Goal: Task Accomplishment & Management: Manage account settings

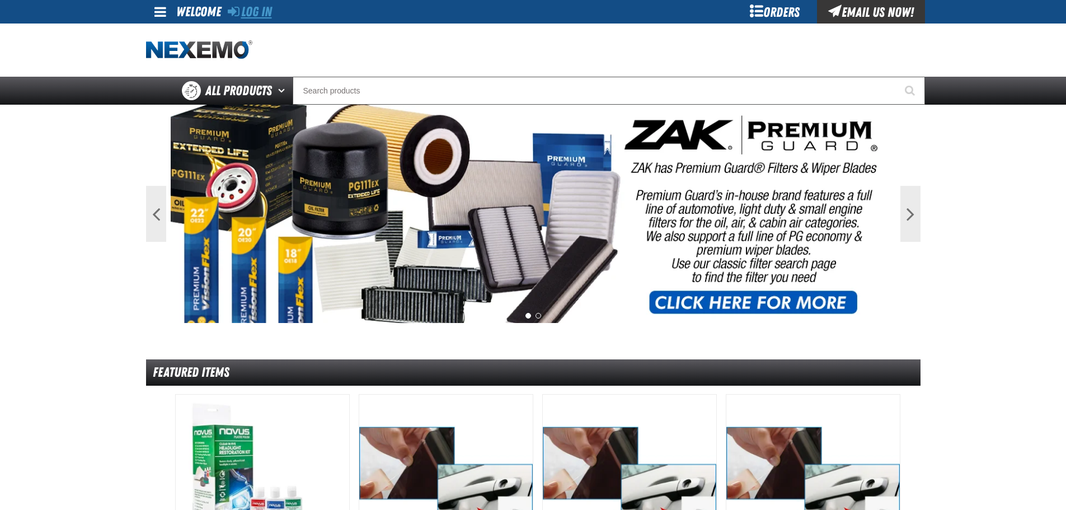
click at [261, 12] on link "Log In" at bounding box center [250, 12] width 44 height 16
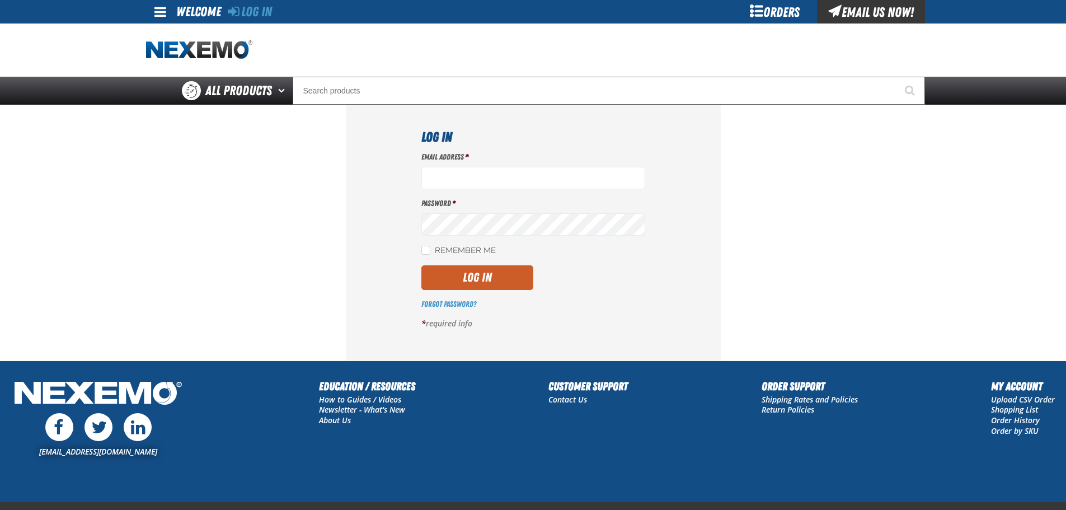
type input "[EMAIL_ADDRESS][DOMAIN_NAME]"
click at [776, 20] on div "Orders" at bounding box center [775, 11] width 84 height 23
type input "bbyrd@vtaig.com"
click at [780, 10] on div "Orders" at bounding box center [775, 11] width 84 height 23
type input "[EMAIL_ADDRESS][DOMAIN_NAME]"
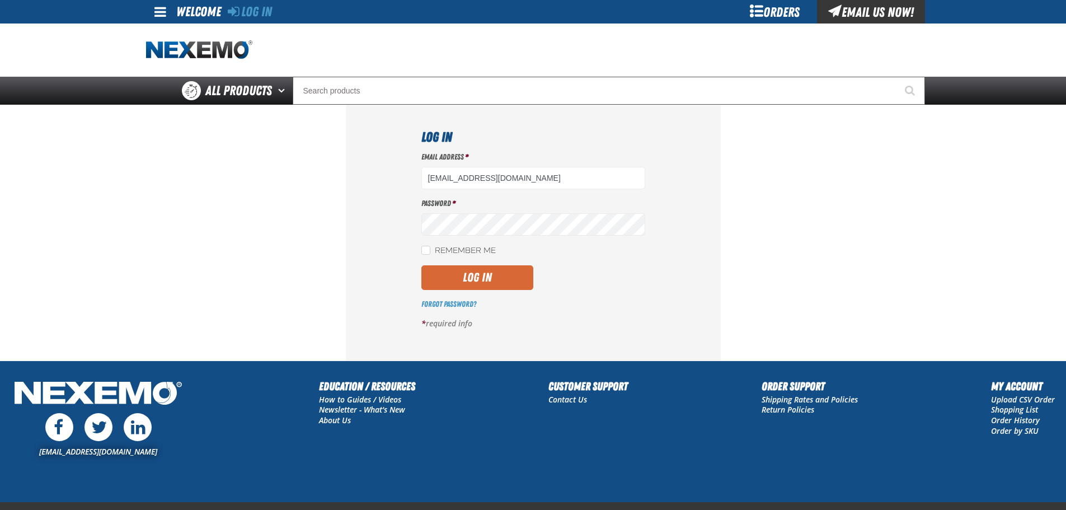
click at [501, 276] on button "Log In" at bounding box center [477, 277] width 112 height 25
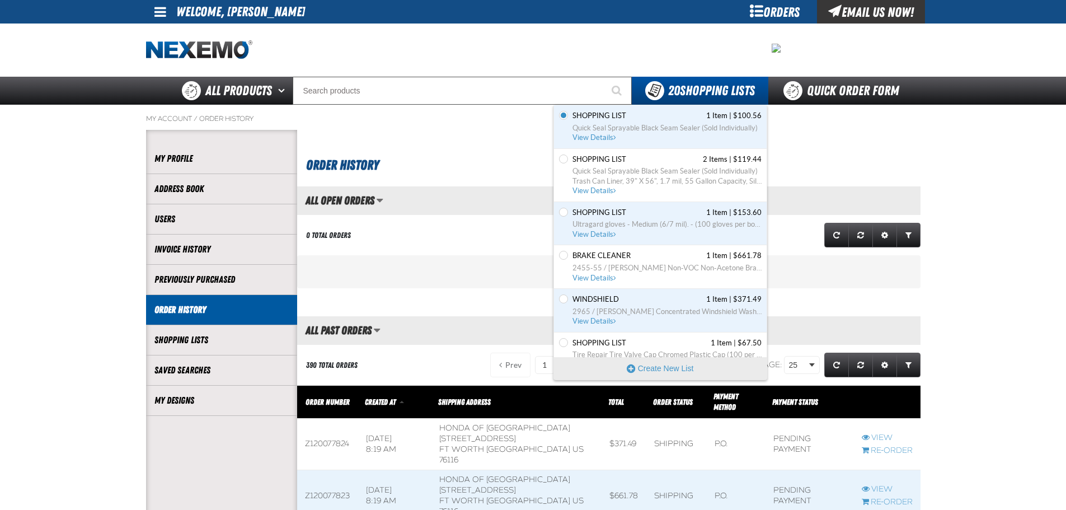
scroll to position [1, 1]
click at [606, 300] on span "WINDSHIELD" at bounding box center [595, 299] width 46 height 10
